Goal: Navigation & Orientation: Find specific page/section

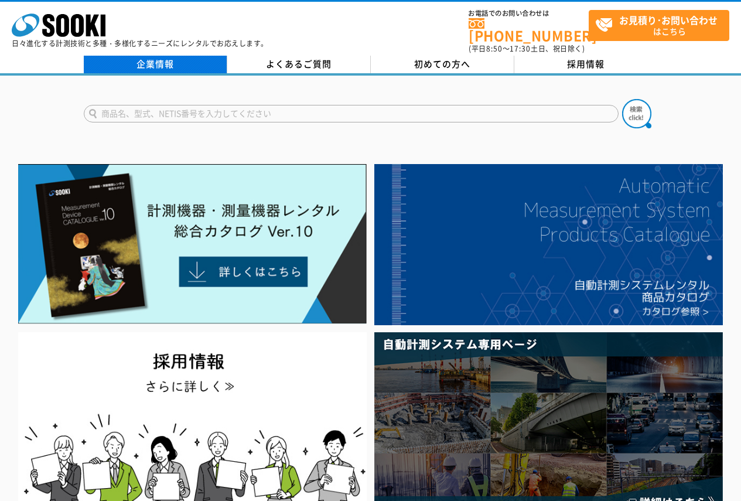
click at [157, 59] on link "企業情報" at bounding box center [155, 65] width 143 height 18
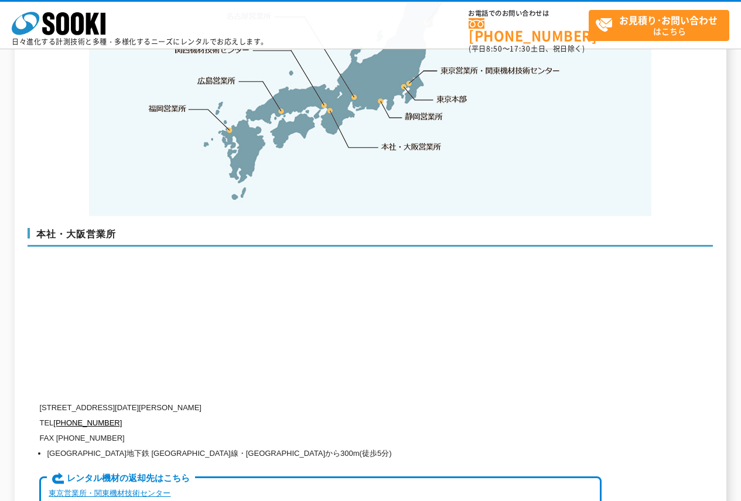
scroll to position [3103, 0]
